Goal: Transaction & Acquisition: Purchase product/service

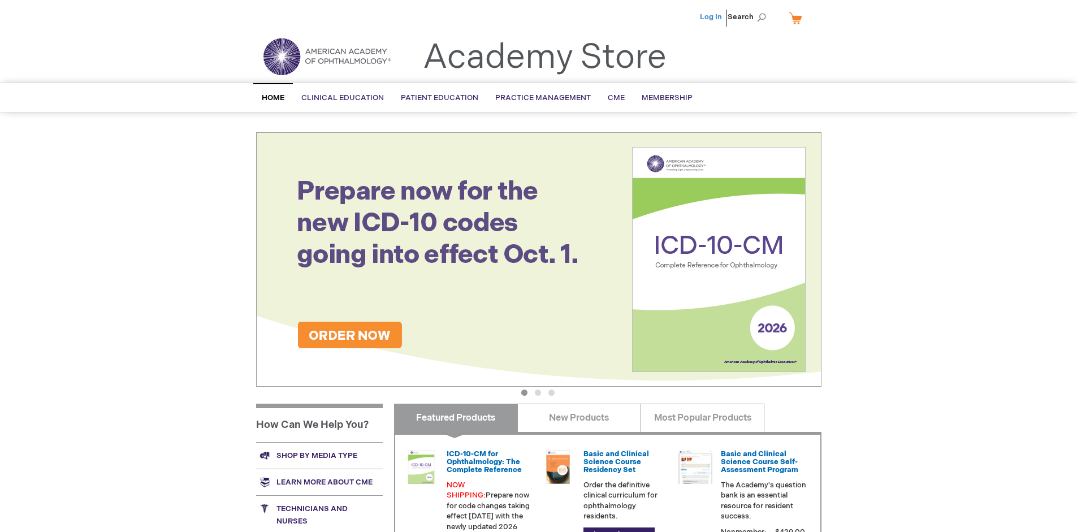
click at [712, 17] on link "Log In" at bounding box center [711, 16] width 22 height 9
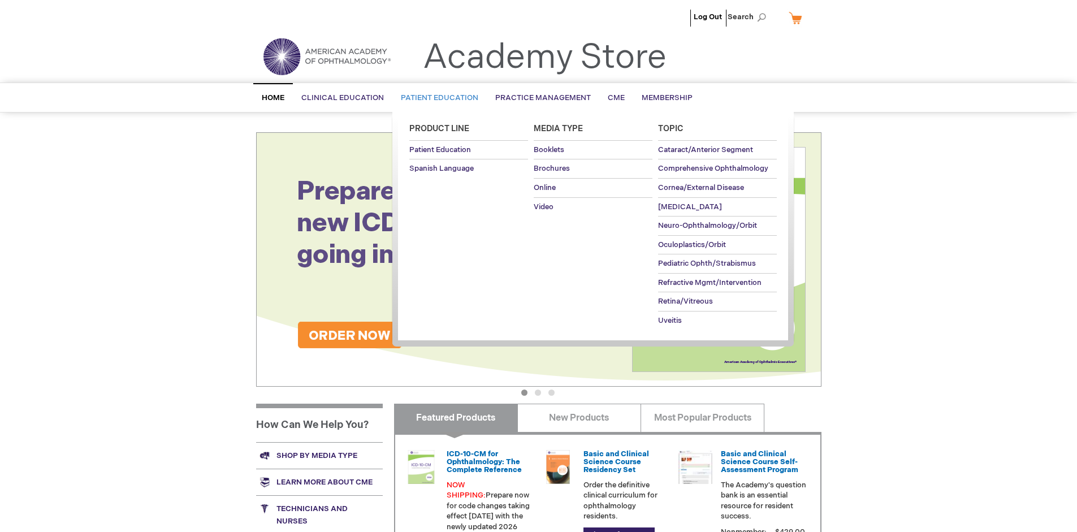
click at [436, 98] on span "Patient Education" at bounding box center [439, 97] width 77 height 9
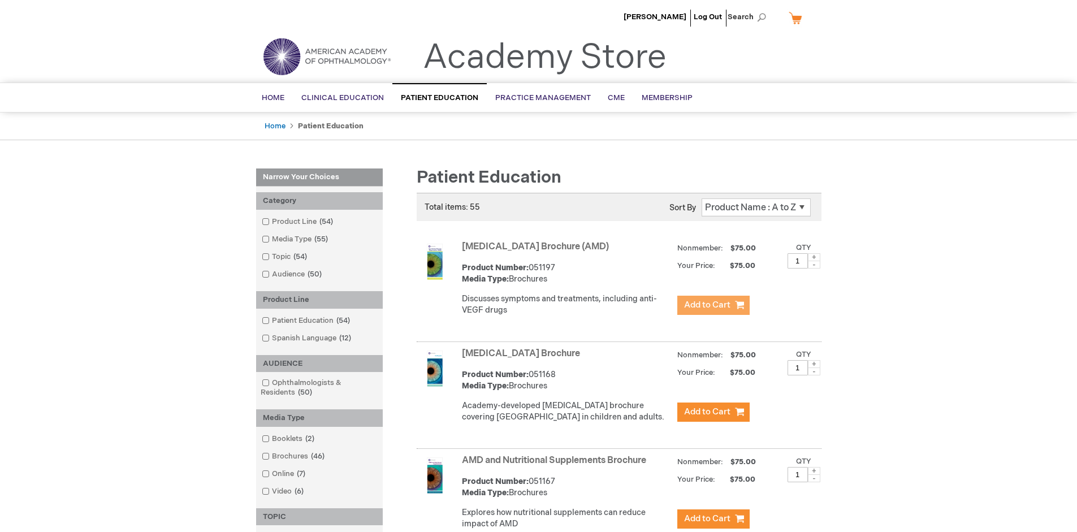
click at [713, 305] on span "Add to Cart" at bounding box center [707, 305] width 46 height 11
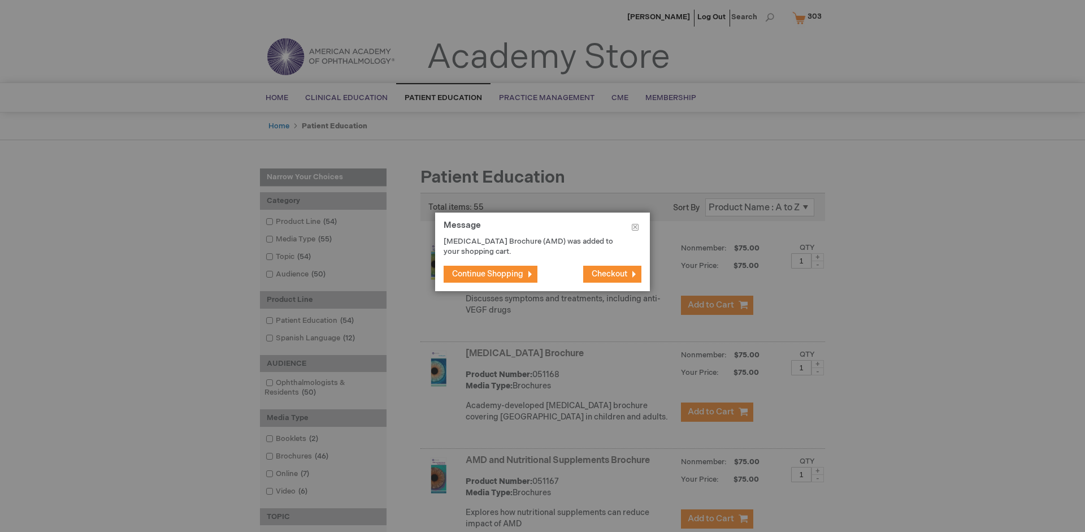
click at [488, 274] on span "Continue Shopping" at bounding box center [487, 274] width 71 height 10
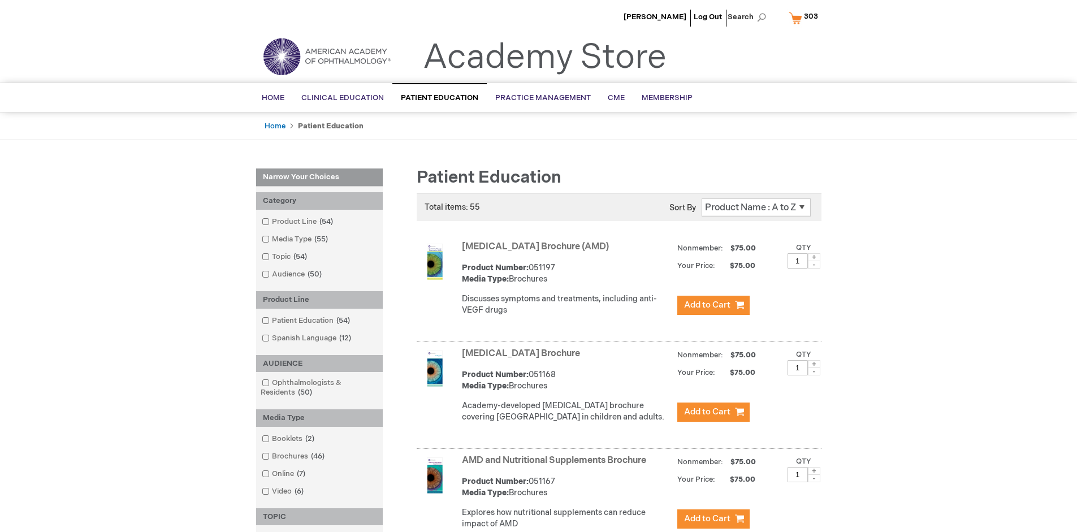
click at [556, 466] on link "AMD and Nutritional Supplements Brochure" at bounding box center [554, 460] width 184 height 11
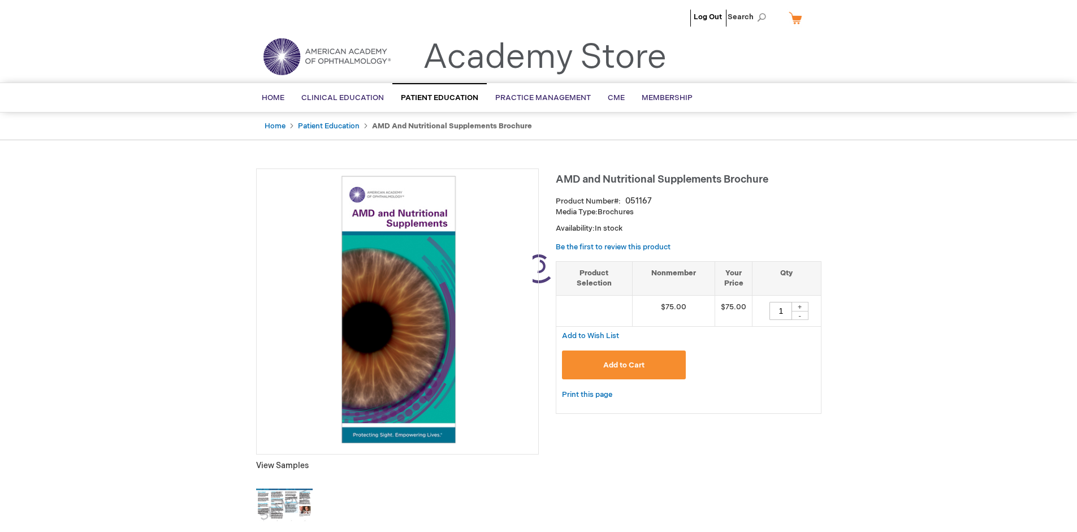
type input "1"
click at [624, 365] on span "Add to Cart" at bounding box center [623, 365] width 41 height 9
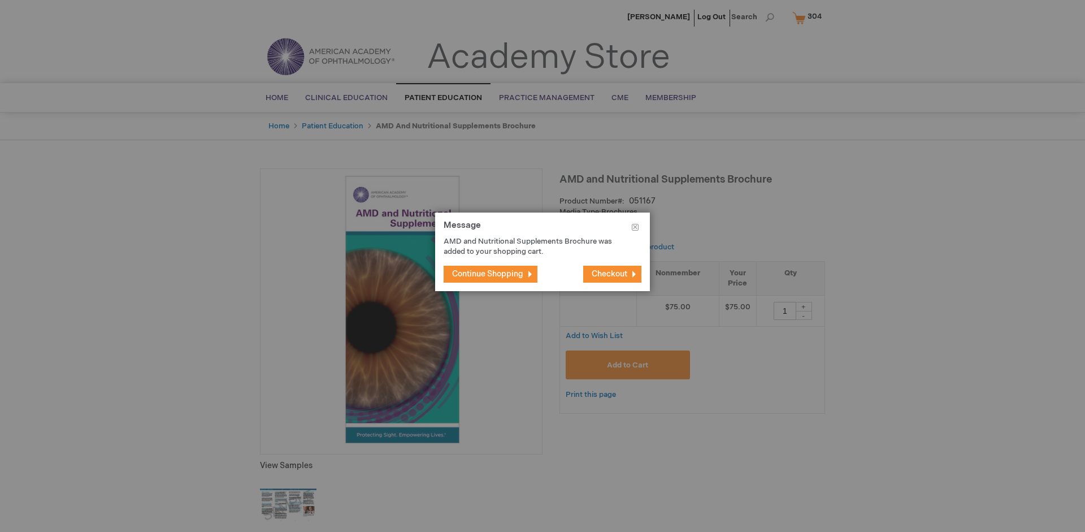
click at [488, 274] on span "Continue Shopping" at bounding box center [487, 274] width 71 height 10
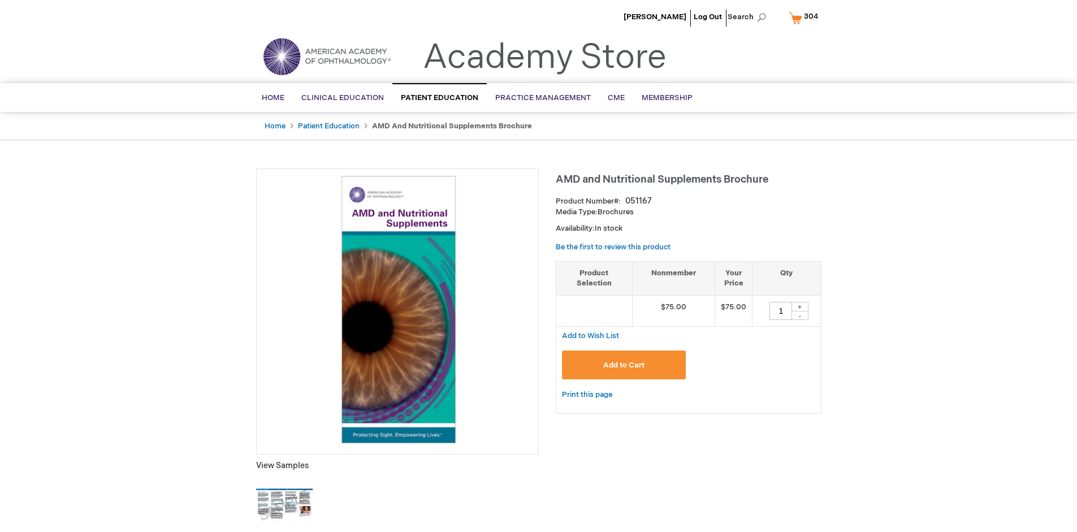
click at [805, 18] on span "304" at bounding box center [811, 16] width 14 height 9
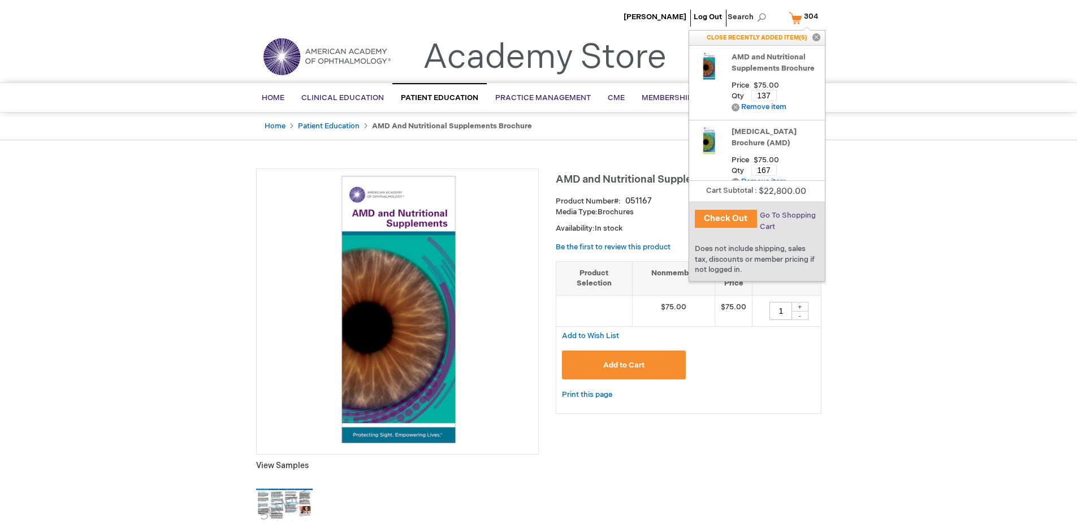
click at [786, 215] on span "Go To Shopping Cart" at bounding box center [788, 221] width 56 height 20
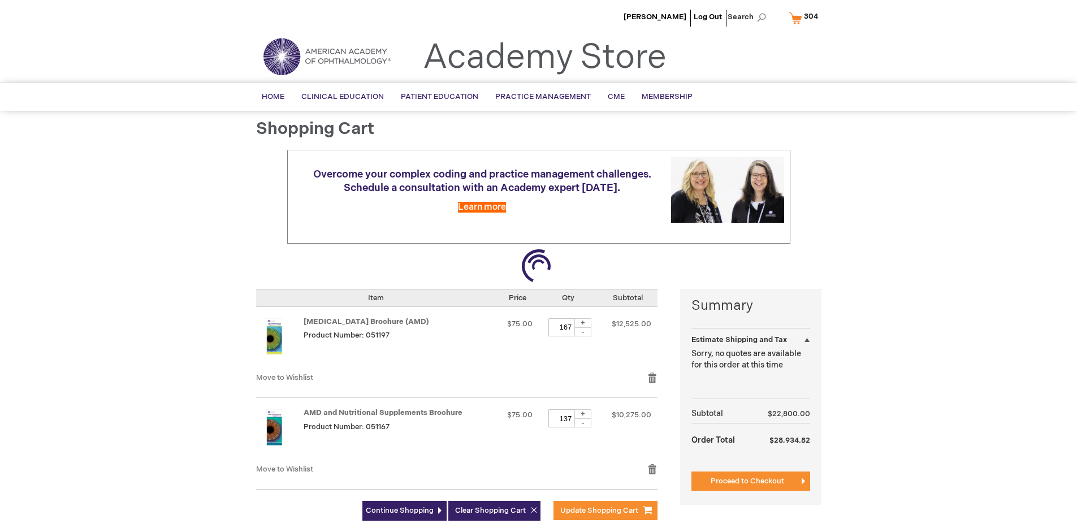
select select "US"
select select "41"
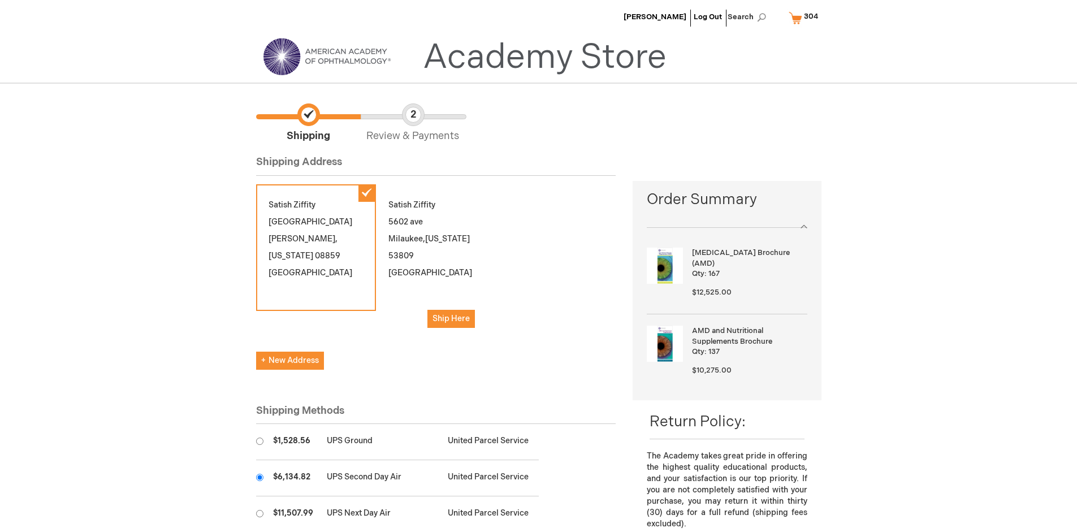
click at [259, 477] on input "radio" at bounding box center [259, 477] width 7 height 7
